Goal: Task Accomplishment & Management: Manage account settings

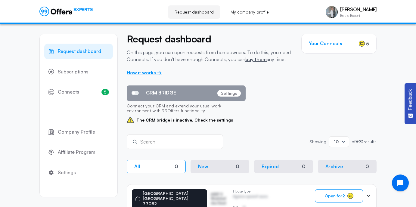
click at [147, 71] on link "How it works →" at bounding box center [144, 73] width 35 height 6
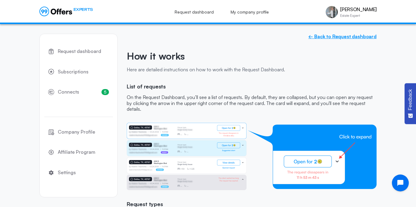
click at [336, 35] on link "← Back to Request dashboard" at bounding box center [342, 37] width 68 height 6
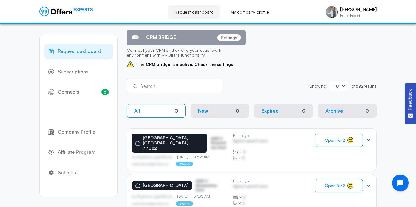
scroll to position [57, 0]
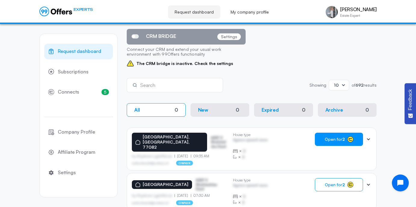
click at [337, 139] on span "Open for 2" at bounding box center [335, 139] width 20 height 5
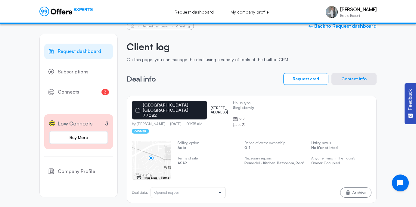
scroll to position [4, 0]
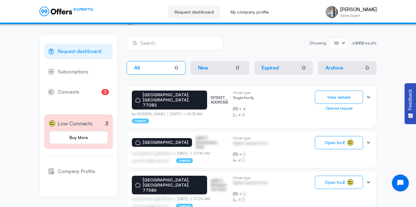
scroll to position [86, 0]
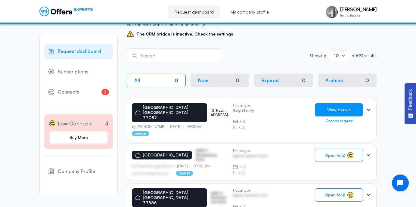
click at [334, 109] on button "View details" at bounding box center [339, 109] width 48 height 13
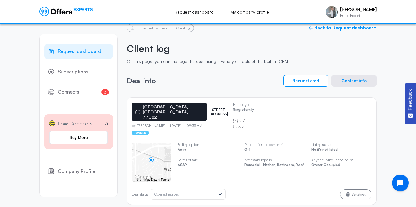
scroll to position [11, 0]
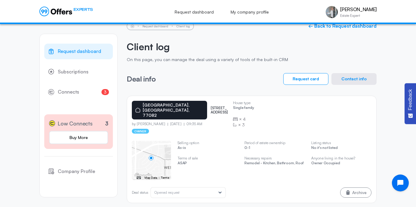
click at [220, 190] on icon at bounding box center [220, 193] width 6 height 6
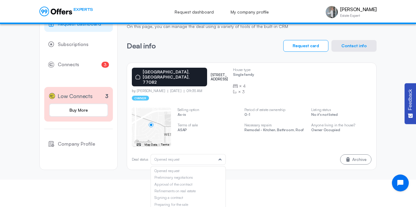
scroll to position [55, 0]
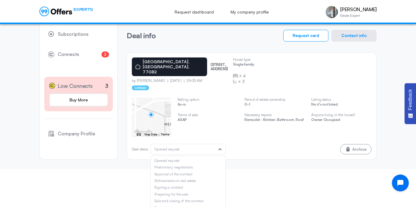
click at [183, 165] on div "Preliminary negotiations" at bounding box center [187, 167] width 67 height 4
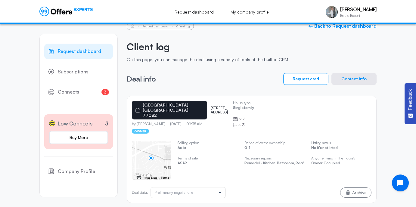
click at [222, 190] on icon at bounding box center [220, 193] width 6 height 6
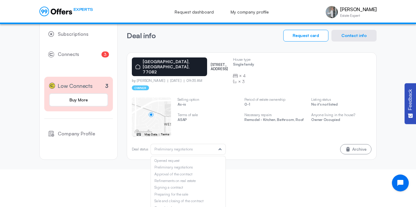
click at [197, 159] on div "Opened request" at bounding box center [187, 161] width 67 height 4
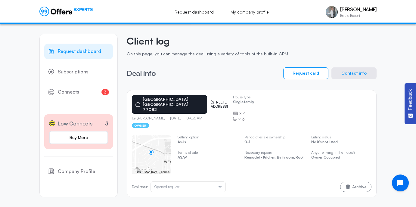
scroll to position [11, 0]
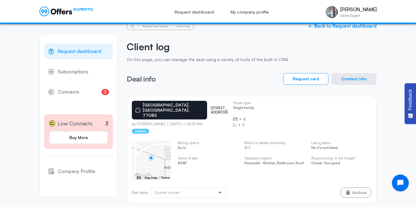
drag, startPoint x: 193, startPoint y: 107, endPoint x: 188, endPoint y: 102, distance: 7.5
click at [188, 102] on div "[GEOGRAPHIC_DATA] [STREET_ADDRESS]" at bounding box center [180, 110] width 96 height 19
copy p "[STREET_ADDRESS]"
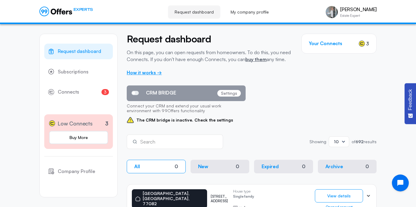
click at [138, 71] on link "How it works →" at bounding box center [144, 73] width 35 height 6
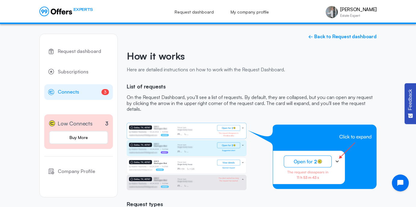
click at [74, 93] on span "Connects" at bounding box center [68, 92] width 21 height 8
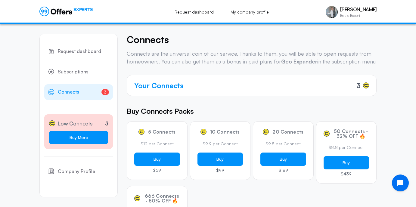
click at [77, 138] on link "Buy More" at bounding box center [78, 137] width 59 height 13
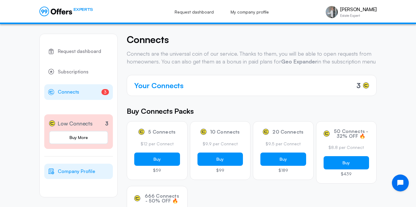
click at [73, 173] on span "Company Profile" at bounding box center [76, 172] width 37 height 8
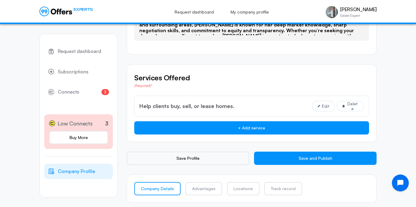
scroll to position [421, 0]
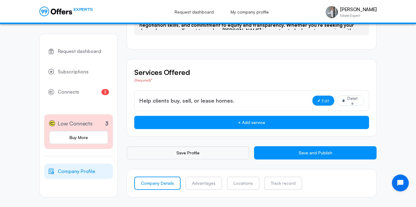
click at [326, 101] on span "Edit" at bounding box center [326, 100] width 8 height 5
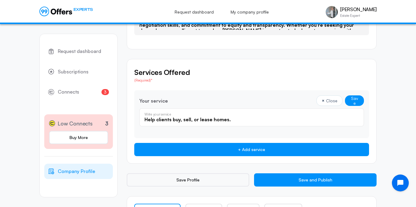
click at [199, 119] on input "Help clients buy, sell, or lease homes." at bounding box center [251, 119] width 214 height 7
drag, startPoint x: 199, startPoint y: 119, endPoint x: 237, endPoint y: 120, distance: 38.2
click at [237, 120] on input "Help clients buy, sell, or lease homes." at bounding box center [251, 119] width 214 height 7
click at [212, 119] on input "Help clients buy, sell, or lease homes." at bounding box center [251, 119] width 214 height 7
drag, startPoint x: 212, startPoint y: 119, endPoint x: 247, endPoint y: 120, distance: 34.9
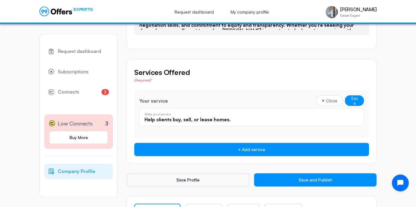
click at [247, 120] on input "Help clients buy, sell, or lease homes." at bounding box center [251, 119] width 214 height 7
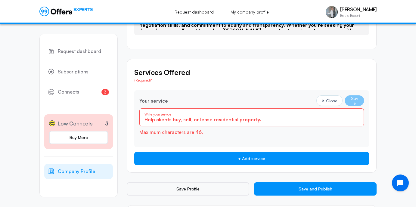
click at [257, 120] on input "Help clients buy, sell, or lease residential property." at bounding box center [251, 119] width 214 height 7
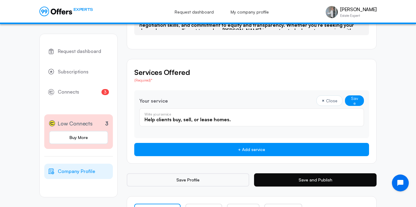
type input "Help clients buy, sell, or lease homes."
click at [324, 181] on button "Save and Publish" at bounding box center [315, 179] width 123 height 13
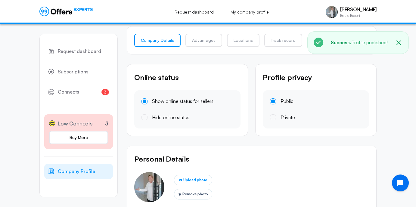
scroll to position [0, 0]
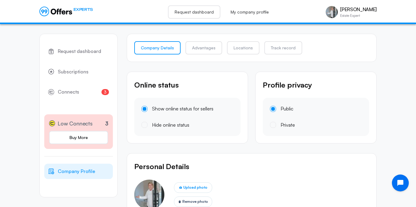
click at [192, 9] on link "Request dashboard" at bounding box center [194, 11] width 52 height 13
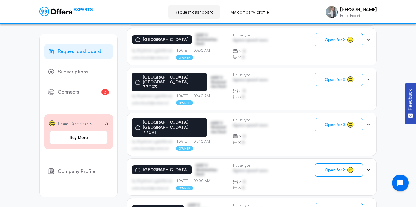
scroll to position [367, 0]
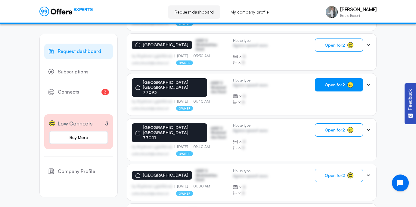
click at [329, 82] on span "Open for 2" at bounding box center [335, 84] width 20 height 5
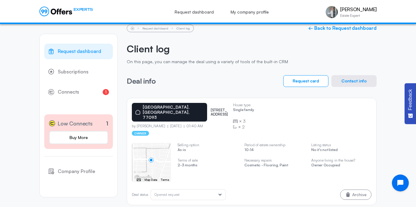
scroll to position [11, 0]
